Goal: Information Seeking & Learning: Find specific fact

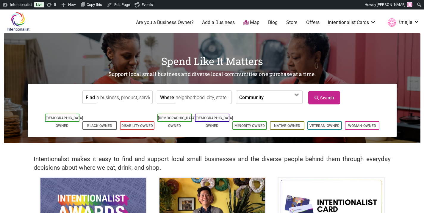
click at [124, 96] on input "Find" at bounding box center [123, 97] width 54 height 13
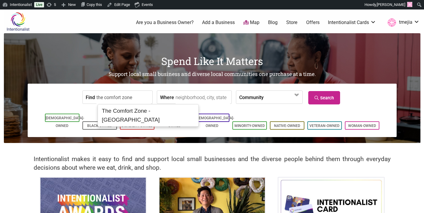
type input "The Comfort Zone - The Dakota"
click at [138, 112] on div "The Comfort Zone - The Dakota" at bounding box center [147, 116] width 97 height 20
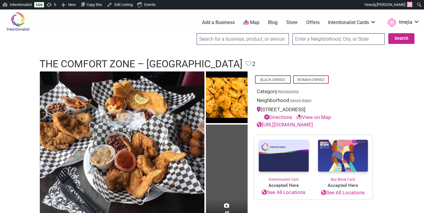
click at [248, 38] on input "search" at bounding box center [242, 39] width 92 height 12
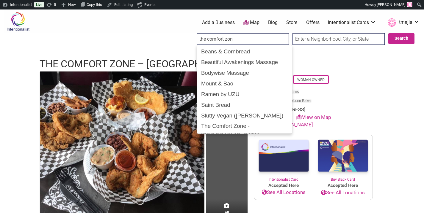
type input "the comfort zone"
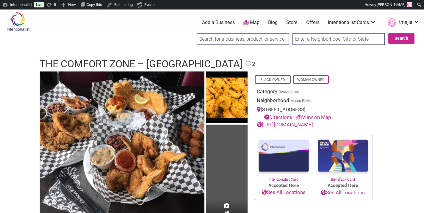
click at [230, 42] on input "search" at bounding box center [242, 39] width 92 height 12
type input "Moe Vegan"
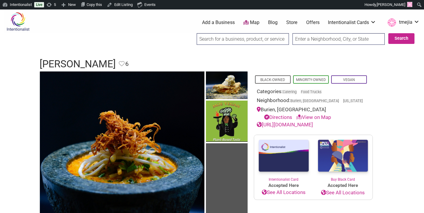
click at [267, 37] on input "search" at bounding box center [242, 39] width 92 height 12
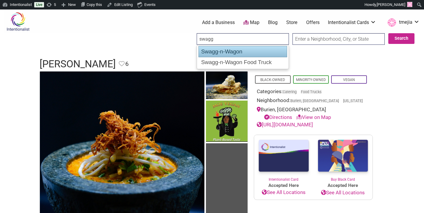
click at [257, 53] on div "Swagg-n-Wagon" at bounding box center [242, 51] width 89 height 11
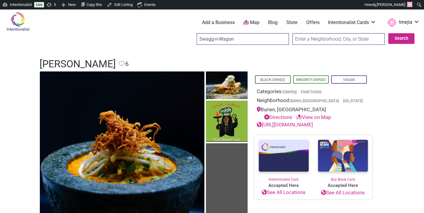
type input "Swagg-n-Wagon"
click at [218, 42] on input "search" at bounding box center [242, 39] width 92 height 12
type input "love lurra"
click at [191, 33] on input "Search" at bounding box center [202, 39] width 23 height 12
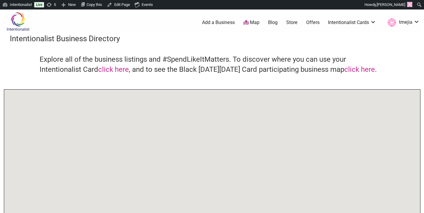
click at [218, 51] on div "Intentionalist Business Directory Explore all of the business listings and #Spe…" at bounding box center [212, 177] width 416 height 288
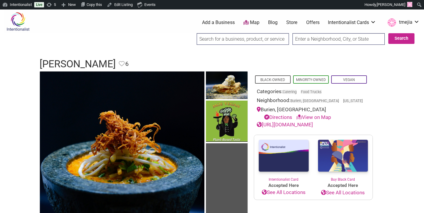
click at [218, 42] on input "search" at bounding box center [242, 39] width 92 height 12
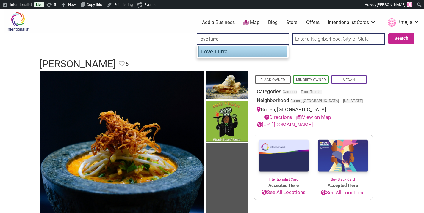
click at [209, 53] on div "Love Lurra" at bounding box center [242, 51] width 89 height 11
type input "Love Lurra"
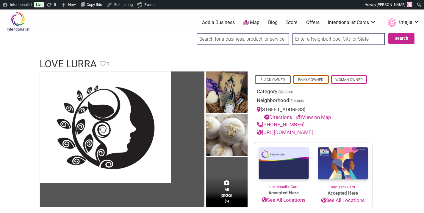
click at [226, 42] on input "search" at bounding box center [242, 39] width 92 height 12
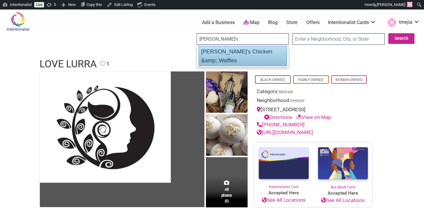
click at [223, 54] on div "[PERSON_NAME]'s Chicken &amp; Waffles" at bounding box center [242, 56] width 89 height 20
type input "[PERSON_NAME]'s Chicken &amp; Waffles"
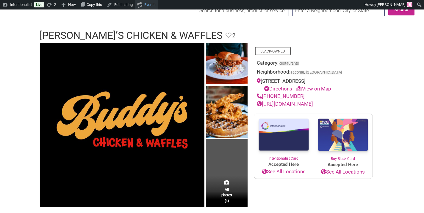
scroll to position [28, 0]
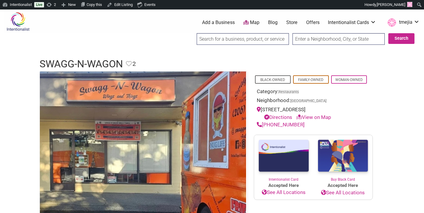
click at [264, 40] on input "search" at bounding box center [242, 39] width 92 height 12
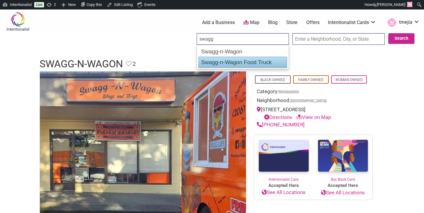
click at [246, 63] on div "Swagg-n-Wagon Food Truck" at bounding box center [242, 62] width 89 height 11
type input "Swagg-n-Wagon Food Truck"
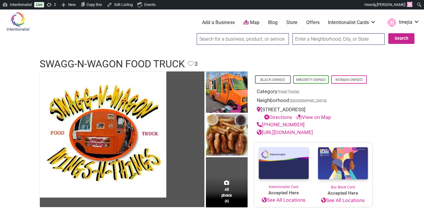
click at [232, 37] on input "search" at bounding box center [242, 39] width 92 height 12
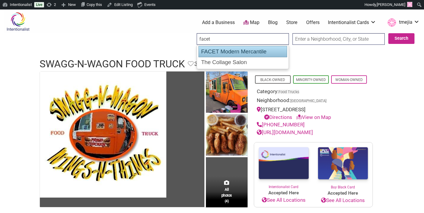
drag, startPoint x: 236, startPoint y: 52, endPoint x: 229, endPoint y: 53, distance: 7.2
click at [236, 52] on div "FACET Modern Mercantile" at bounding box center [242, 51] width 89 height 11
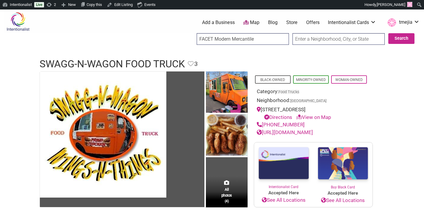
type input "FACET Modern Mercantile"
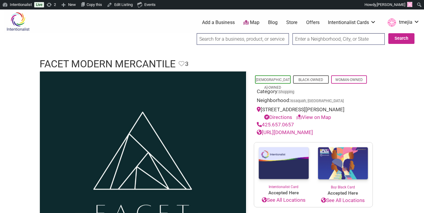
click at [196, 17] on ul "0 Add a Business Map Blog Store Offers Intentionalist Cards Buy Black Card Inte…" at bounding box center [241, 22] width 363 height 11
click at [213, 45] on input "search" at bounding box center [242, 39] width 92 height 12
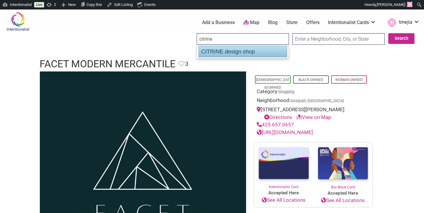
click at [217, 51] on div "CITRINE design shop" at bounding box center [242, 51] width 89 height 11
type input "CITRINE design shop"
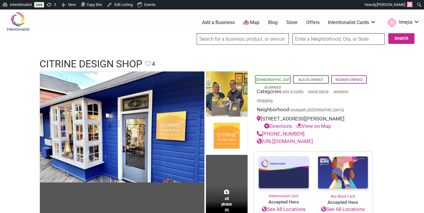
click at [274, 144] on link "https://citrinedesignshop.com/" at bounding box center [285, 142] width 56 height 6
click at [224, 39] on input "search" at bounding box center [242, 39] width 92 height 12
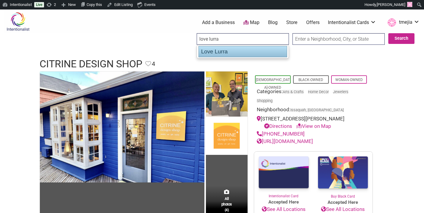
click at [229, 52] on div "Love Lurra" at bounding box center [242, 51] width 89 height 11
type input "Love Lurra"
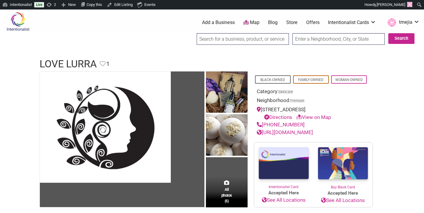
click at [218, 36] on input "search" at bounding box center [242, 39] width 92 height 12
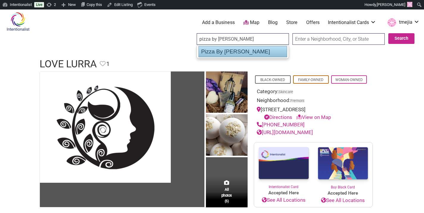
click at [218, 56] on div "Pizza By Ruffin" at bounding box center [242, 51] width 89 height 11
type input "Pizza By Ruffin"
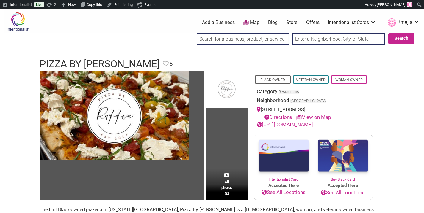
click at [283, 126] on link "[URL][DOMAIN_NAME]" at bounding box center [285, 125] width 56 height 6
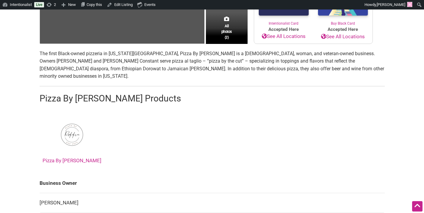
scroll to position [157, 0]
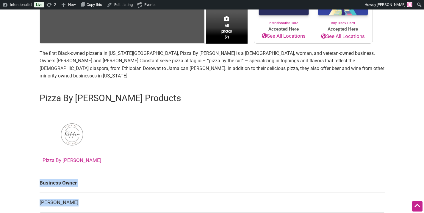
drag, startPoint x: 71, startPoint y: 196, endPoint x: 33, endPoint y: 195, distance: 38.4
click at [33, 195] on div "Intentionalist Spend like it matters 0 Add a Business Map Blog Store Offers Int…" at bounding box center [212, 172] width 416 height 638
drag, startPoint x: 34, startPoint y: 195, endPoint x: 39, endPoint y: 194, distance: 5.6
click at [35, 195] on div "All photos (2) Black-Owned Veteran-Owned Woman-Owned Category: Restaurants Neig…" at bounding box center [212, 128] width 357 height 427
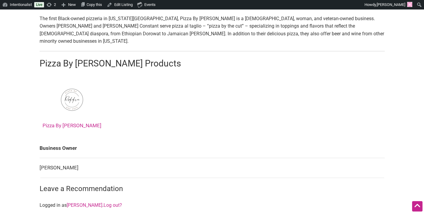
scroll to position [213, 0]
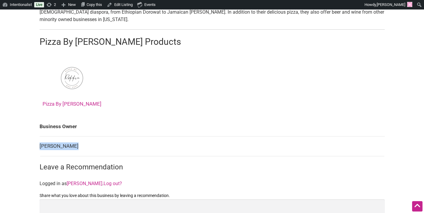
drag, startPoint x: 67, startPoint y: 141, endPoint x: 40, endPoint y: 138, distance: 27.2
click at [40, 138] on td "Isaiah Ruffin" at bounding box center [212, 147] width 345 height 20
copy td "Isaiah Ruffin"
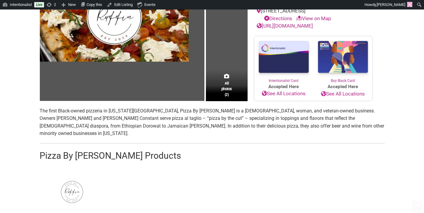
scroll to position [130, 0]
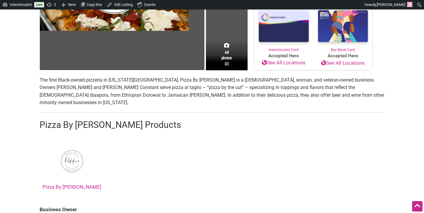
click at [249, 111] on section "The first Black-owned pizzeria in Washington state, Pizza By Ruffin is a Black,…" at bounding box center [212, 135] width 345 height 118
drag, startPoint x: 360, startPoint y: 78, endPoint x: 337, endPoint y: 78, distance: 23.5
click at [337, 78] on p "The first Black-owned pizzeria in Washington state, Pizza By Ruffin is a Black,…" at bounding box center [212, 91] width 345 height 30
copy p "Colleen Constant"
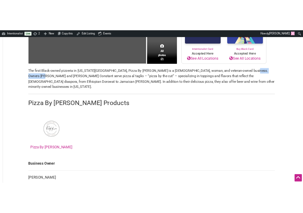
scroll to position [146, 0]
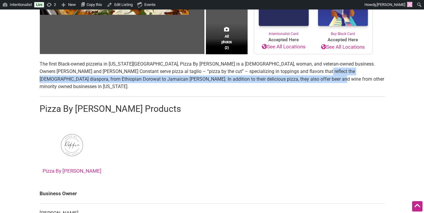
click at [287, 75] on p "The first Black-owned pizzeria in Washington state, Pizza By Ruffin is a Black,…" at bounding box center [212, 75] width 345 height 30
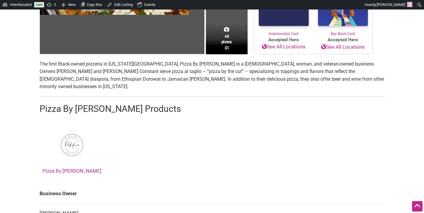
click at [302, 65] on p "The first Black-owned pizzeria in Washington state, Pizza By Ruffin is a Black,…" at bounding box center [212, 75] width 345 height 30
drag, startPoint x: 299, startPoint y: 65, endPoint x: 214, endPoint y: 55, distance: 86.2
click at [378, 63] on p "The first Black-owned pizzeria in Washington state, Pizza By Ruffin is a Black,…" at bounding box center [212, 75] width 345 height 30
copy p "Isaiah Ruffin and Colleen Constant"
click at [156, 120] on div "Pizza By Ruffin" at bounding box center [212, 149] width 345 height 58
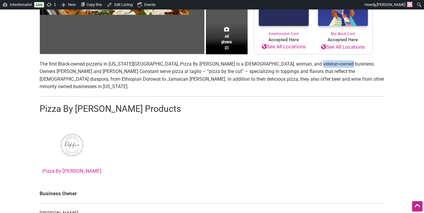
drag, startPoint x: 300, startPoint y: 64, endPoint x: 326, endPoint y: 63, distance: 25.9
click at [326, 63] on p "The first Black-owned pizzeria in Washington state, Pizza By Ruffin is a Black,…" at bounding box center [212, 75] width 345 height 30
copy p "Isaiah Ruffin"
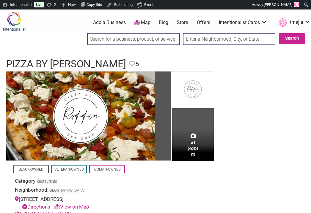
scroll to position [0, 0]
click at [117, 38] on input "search" at bounding box center [133, 39] width 92 height 12
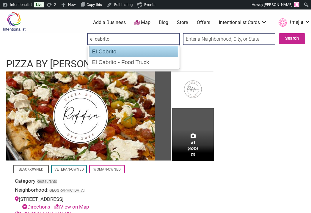
click at [119, 49] on div "El Cabrito" at bounding box center [133, 51] width 89 height 11
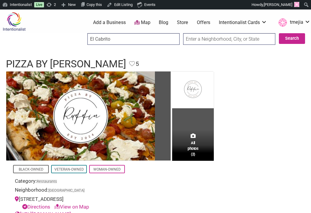
type input "El Cabrito"
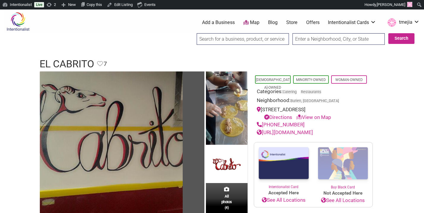
click at [237, 39] on input "search" at bounding box center [242, 39] width 92 height 12
paste input "Phnom Penh Noodle House"
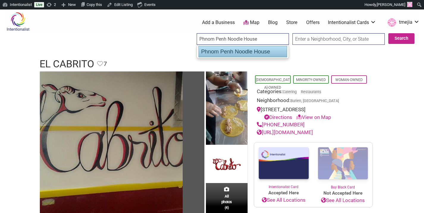
click at [239, 51] on div "Phnom Penh Noodle House" at bounding box center [242, 51] width 89 height 11
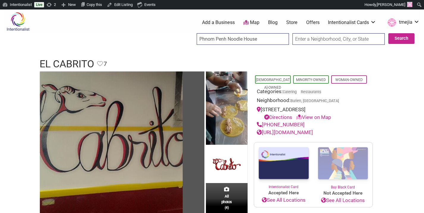
type input "Phnom Penh Noodle House"
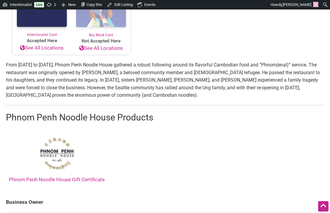
scroll to position [460, 0]
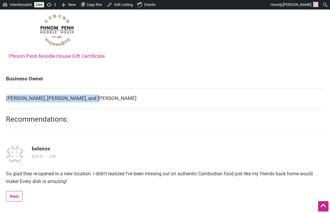
drag, startPoint x: 86, startPoint y: 108, endPoint x: 100, endPoint y: 102, distance: 15.1
click at [8, 106] on td "Dawn Ung, Diane Le, and Darlene Ung" at bounding box center [165, 99] width 318 height 20
click at [112, 100] on td "Dawn Ung, Diane Le, and Darlene Ung" at bounding box center [165, 99] width 318 height 20
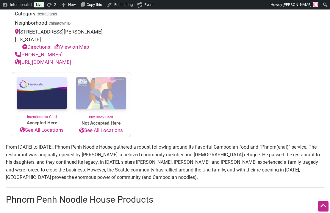
scroll to position [253, 0]
click at [71, 63] on link "https://www.facebook.com/phnompenh.noodlehouse.5/" at bounding box center [43, 62] width 56 height 6
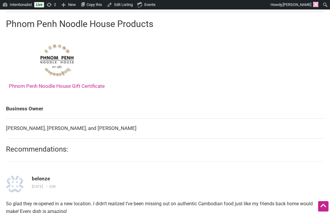
scroll to position [430, 0]
drag, startPoint x: 93, startPoint y: 139, endPoint x: 40, endPoint y: 86, distance: 74.4
click at [7, 139] on td "Dawn Ung, Diane Le, and Darlene Ung" at bounding box center [165, 129] width 318 height 20
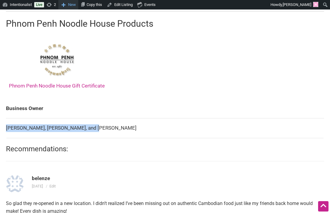
copy td "Dawn Ung, Diane Le, and Darlene Ung"
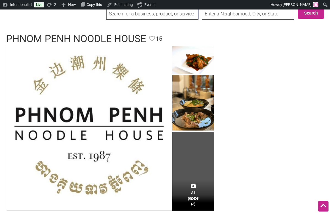
scroll to position [0, 0]
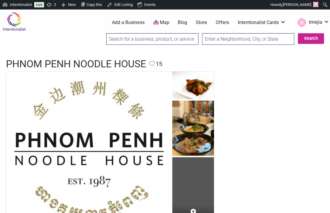
click at [164, 37] on input "search" at bounding box center [152, 39] width 92 height 12
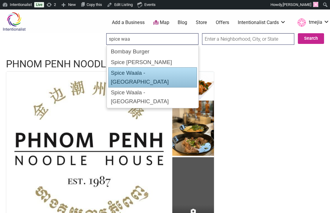
click at [170, 73] on div "Spice Waala - [GEOGRAPHIC_DATA]" at bounding box center [152, 77] width 89 height 20
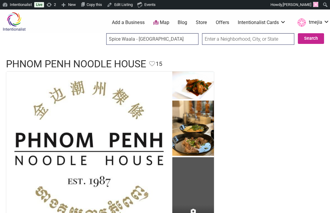
type input "Spice Waala - [GEOGRAPHIC_DATA]"
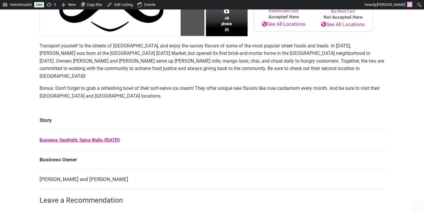
scroll to position [208, 0]
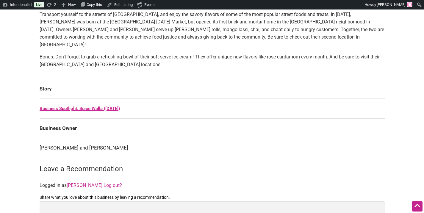
drag, startPoint x: 132, startPoint y: 140, endPoint x: 71, endPoint y: 139, distance: 61.5
click at [69, 140] on td "[PERSON_NAME] and [PERSON_NAME]" at bounding box center [212, 149] width 345 height 20
click at [71, 139] on td "[PERSON_NAME] and [PERSON_NAME]" at bounding box center [212, 149] width 345 height 20
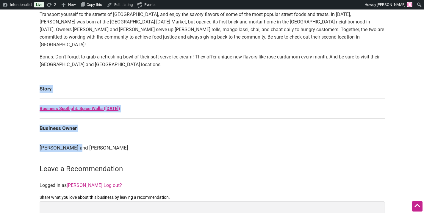
drag, startPoint x: 78, startPoint y: 140, endPoint x: 36, endPoint y: 141, distance: 42.5
click at [36, 141] on div "All photos (4) [DEMOGRAPHIC_DATA]-Owned Minority-Owned Woman-Owned Categories: …" at bounding box center [212, 75] width 357 height 423
copy tbody "Story Business Spotlight: [PERSON_NAME] ([DATE]) Business Owner [PERSON_NAME]"
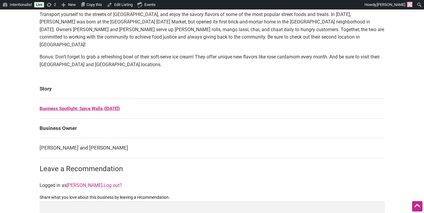
click at [88, 155] on main "All photos (4) [DEMOGRAPHIC_DATA]-Owned Minority-Owned Woman-Owned Categories: …" at bounding box center [212, 75] width 345 height 423
drag, startPoint x: 78, startPoint y: 141, endPoint x: 40, endPoint y: 139, distance: 37.8
click at [40, 139] on td "[PERSON_NAME] and [PERSON_NAME]" at bounding box center [212, 149] width 345 height 20
copy td "[PERSON_NAME]"
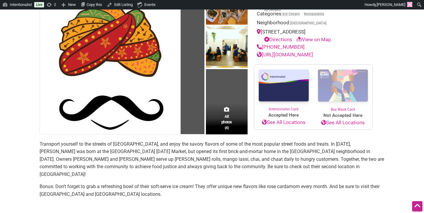
scroll to position [0, 0]
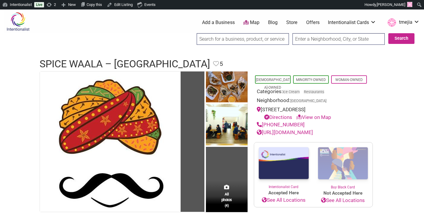
click at [263, 43] on input "search" at bounding box center [242, 39] width 92 height 12
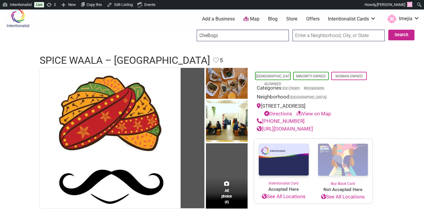
type input "CheBogz"
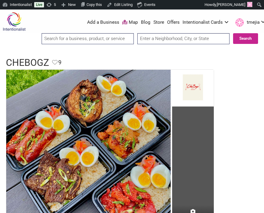
click at [102, 40] on input "search" at bounding box center [88, 38] width 92 height 11
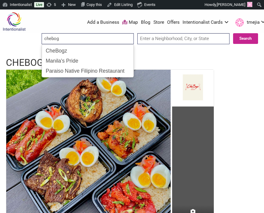
type input "chebogz"
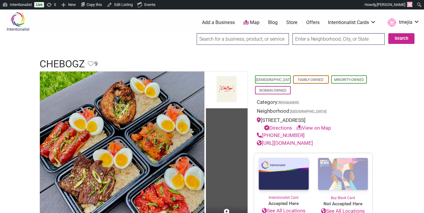
click at [232, 43] on input "search" at bounding box center [242, 39] width 92 height 12
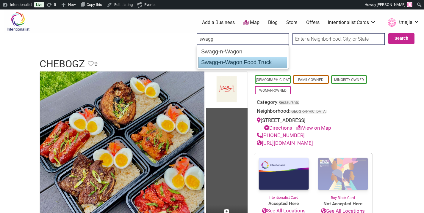
click at [235, 64] on div "Swagg-n-Wagon Food Truck" at bounding box center [242, 62] width 89 height 11
type input "Swagg-n-Wagon Food Truck"
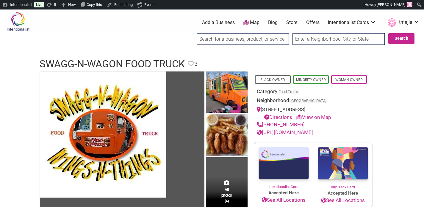
click at [237, 40] on input "search" at bounding box center [242, 39] width 92 height 12
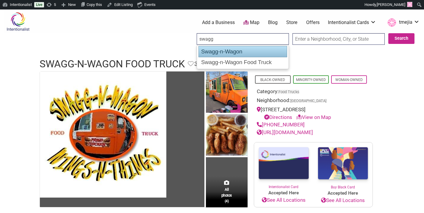
click at [240, 53] on div "Swagg-n-Wagon" at bounding box center [242, 51] width 89 height 11
type input "Swagg-n-Wagon"
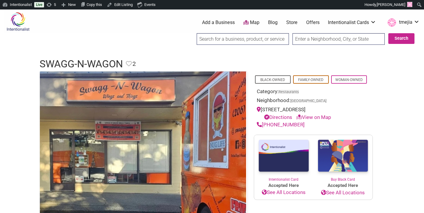
click at [223, 38] on input "search" at bounding box center [242, 39] width 92 height 12
click at [219, 41] on input "search" at bounding box center [242, 39] width 92 height 12
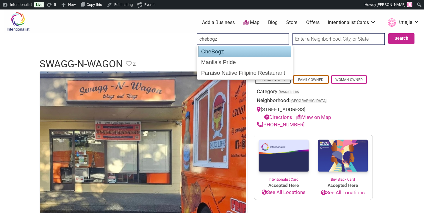
click at [215, 54] on div "CheBogz" at bounding box center [244, 51] width 93 height 11
type input "CheBogz"
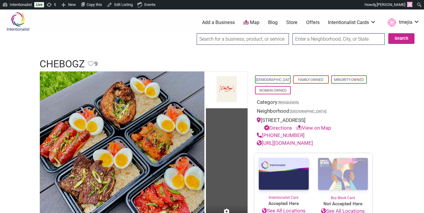
click at [292, 146] on link "https://www.instagram.com/chebogzfilipinofood/" at bounding box center [285, 143] width 56 height 6
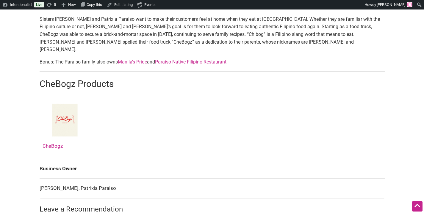
scroll to position [230, 0]
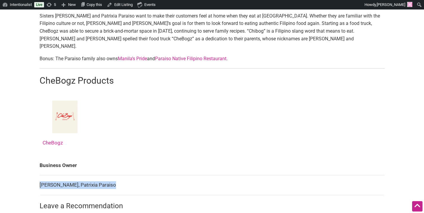
drag, startPoint x: 112, startPoint y: 177, endPoint x: 40, endPoint y: 178, distance: 71.6
click at [40, 178] on td "Paula Paraiso, Patrixia Paraiso" at bounding box center [212, 186] width 345 height 20
copy td "Paula Paraiso, Patrixia Paraiso"
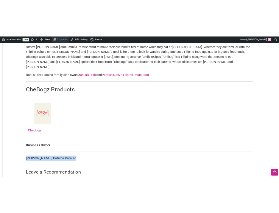
scroll to position [372, 0]
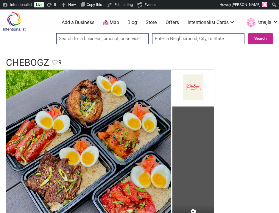
click at [129, 42] on input "search" at bounding box center [102, 38] width 92 height 11
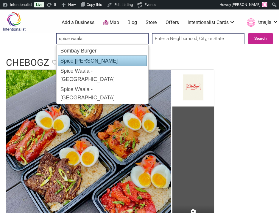
click at [120, 58] on div "Spice [PERSON_NAME]" at bounding box center [102, 61] width 89 height 11
type input "Spice [PERSON_NAME]"
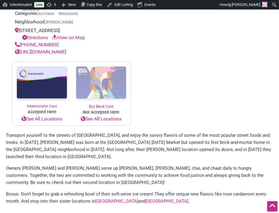
scroll to position [408, 0]
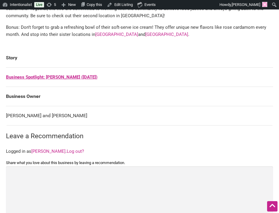
drag, startPoint x: 94, startPoint y: 116, endPoint x: 8, endPoint y: 116, distance: 85.6
click at [8, 116] on td "Aakanksha Sinha and Uttam Mukherjee" at bounding box center [139, 115] width 267 height 19
drag, startPoint x: 6, startPoint y: 116, endPoint x: 87, endPoint y: 117, distance: 81.4
click at [87, 117] on td "Aakanksha Sinha and Uttam Mukherjee" at bounding box center [139, 115] width 267 height 19
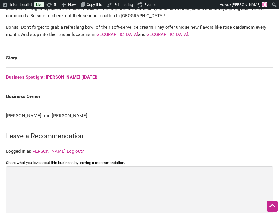
copy td "Aakanksha Sinha and Uttam Mukherjee"
